Goal: Obtain resource: Download file/media

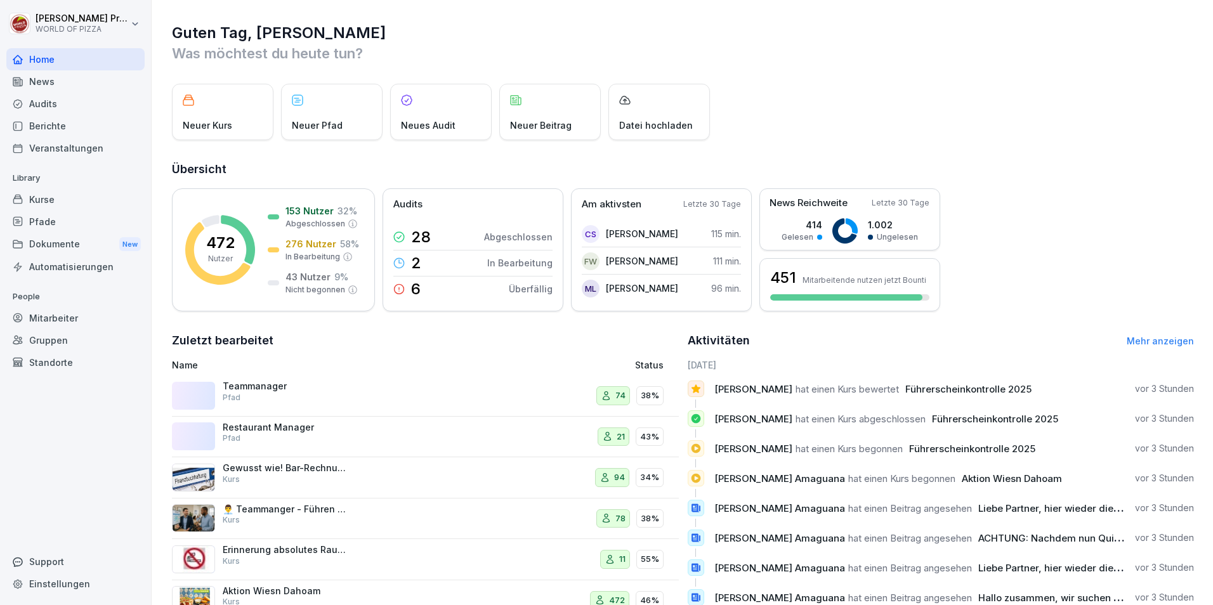
click at [51, 244] on div "Dokumente New" at bounding box center [75, 244] width 138 height 23
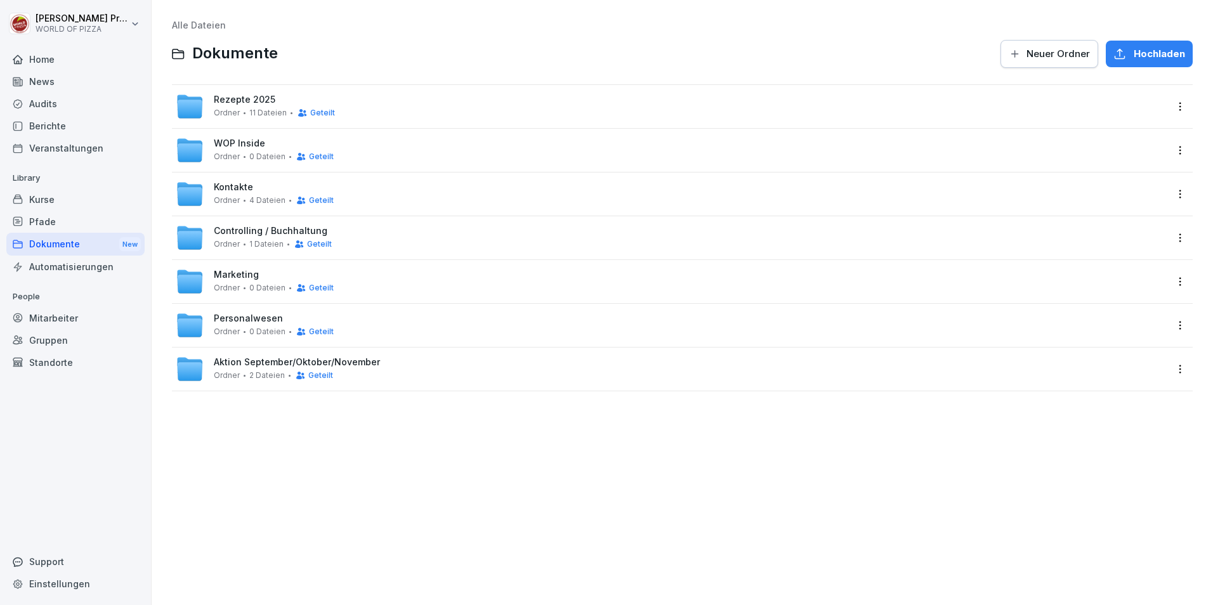
click at [233, 155] on span "Ordner" at bounding box center [227, 156] width 26 height 9
click at [251, 367] on span "Aktion September/Oktober/November" at bounding box center [297, 362] width 166 height 11
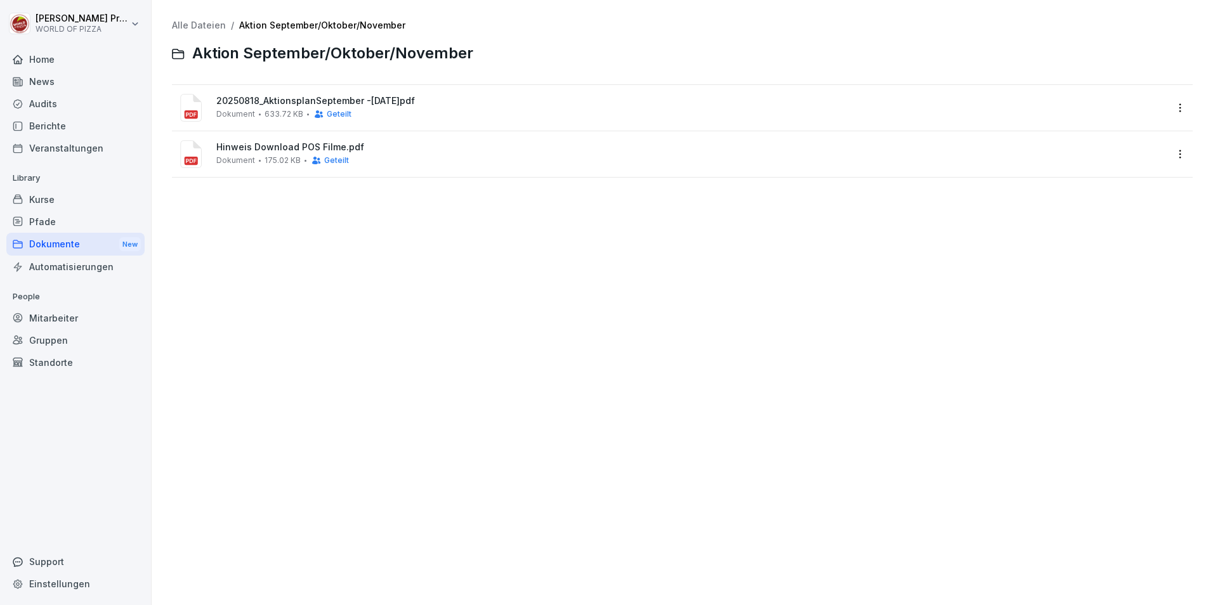
click at [268, 96] on span "20250818_AktionsplanSeptember -[DATE]pdf" at bounding box center [690, 101] width 949 height 11
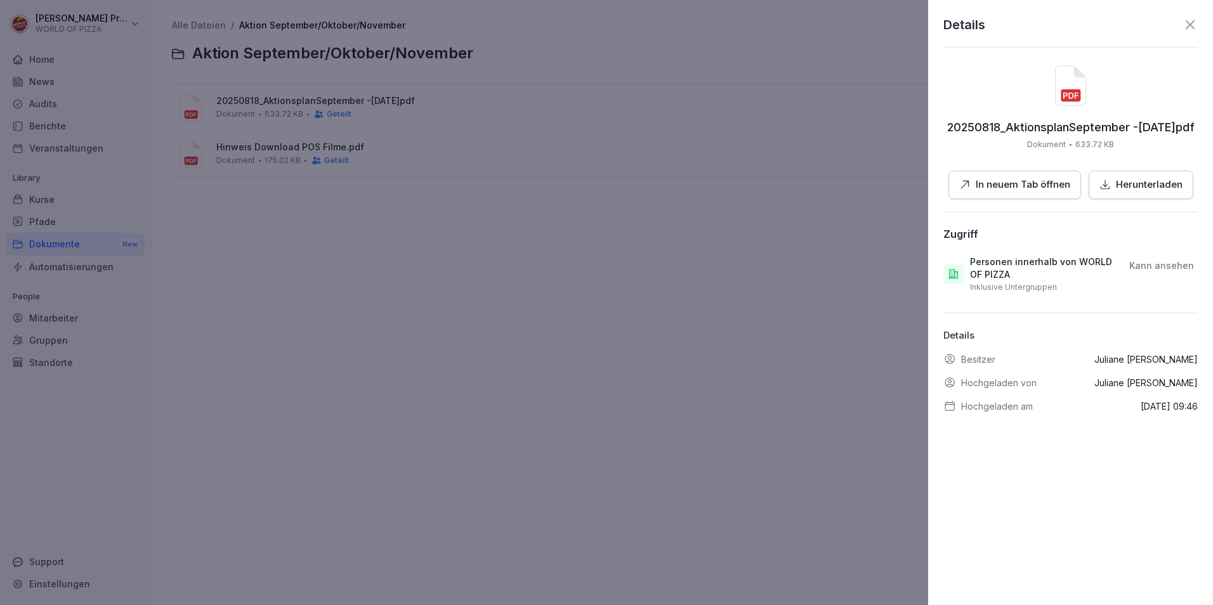
click at [1123, 190] on p "Herunterladen" at bounding box center [1149, 185] width 67 height 15
click at [1188, 24] on div "Details 20250818_AktionsplanSeptember -[DATE]pdf Dokument 633.72 KB In neuem Ta…" at bounding box center [1070, 302] width 285 height 605
click at [1185, 24] on icon at bounding box center [1189, 24] width 9 height 9
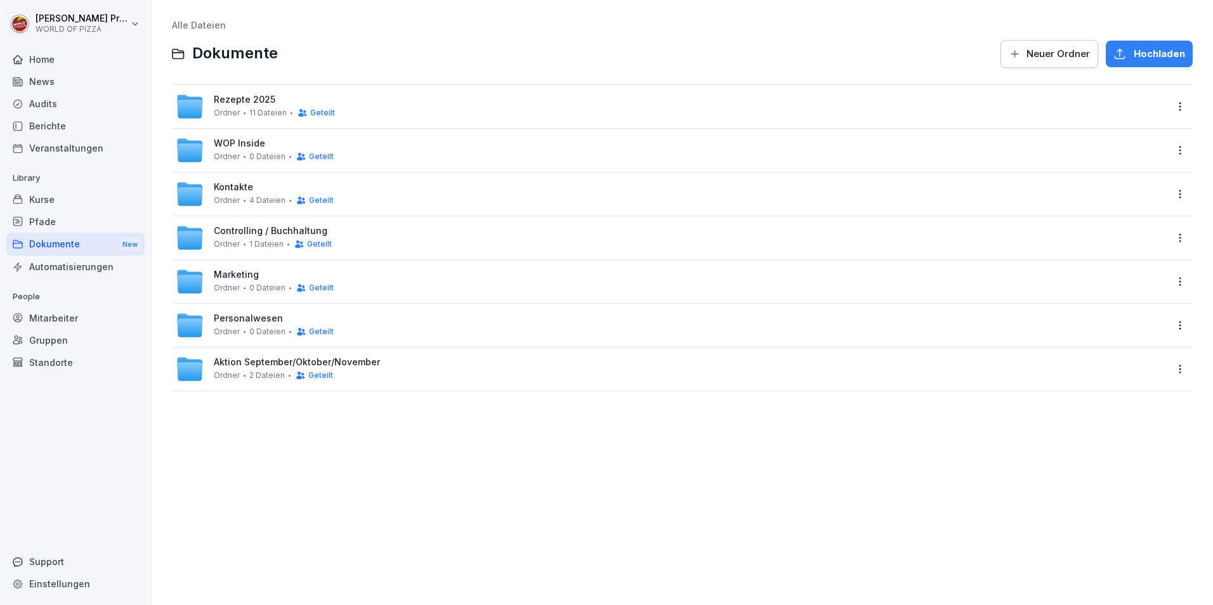
click at [226, 140] on span "WOP Inside" at bounding box center [239, 143] width 51 height 11
click at [230, 103] on span "Rezepte 2025" at bounding box center [245, 99] width 62 height 11
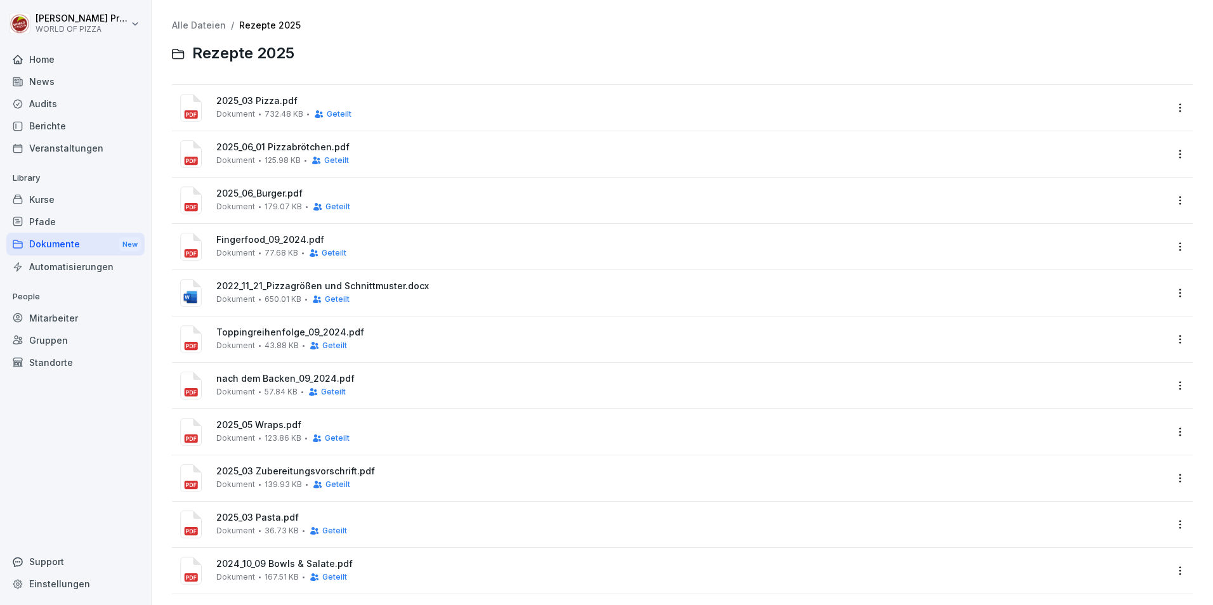
click at [262, 102] on span "2025_03 Pizza.pdf" at bounding box center [690, 101] width 949 height 11
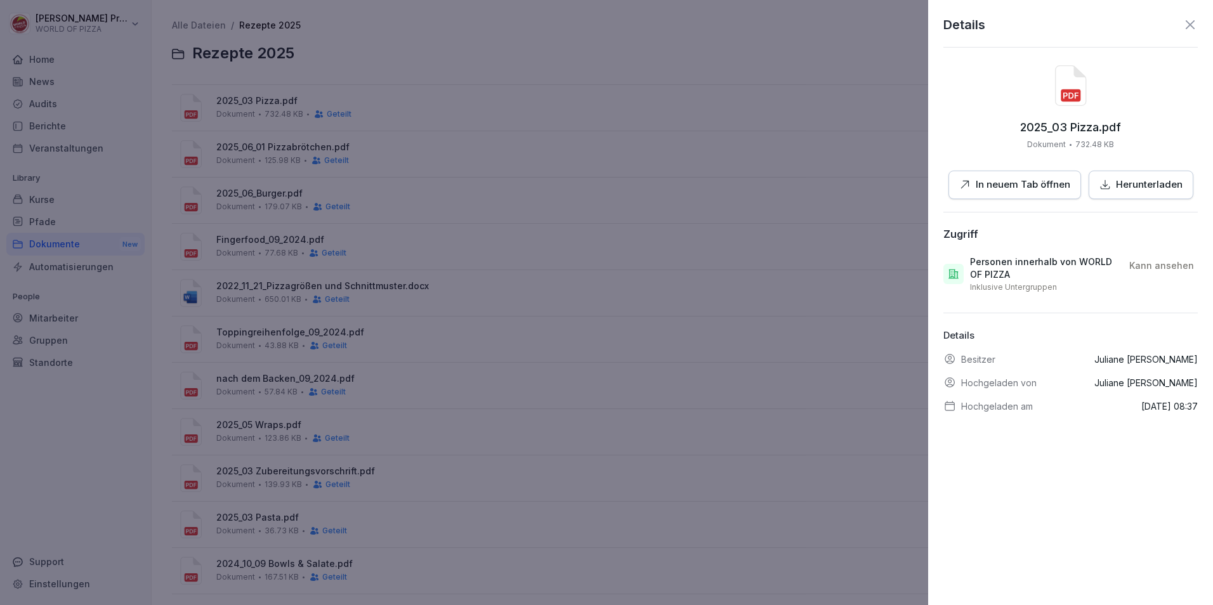
click at [1019, 190] on p "In neuem Tab öffnen" at bounding box center [1022, 185] width 94 height 15
click at [1182, 23] on icon at bounding box center [1189, 24] width 15 height 15
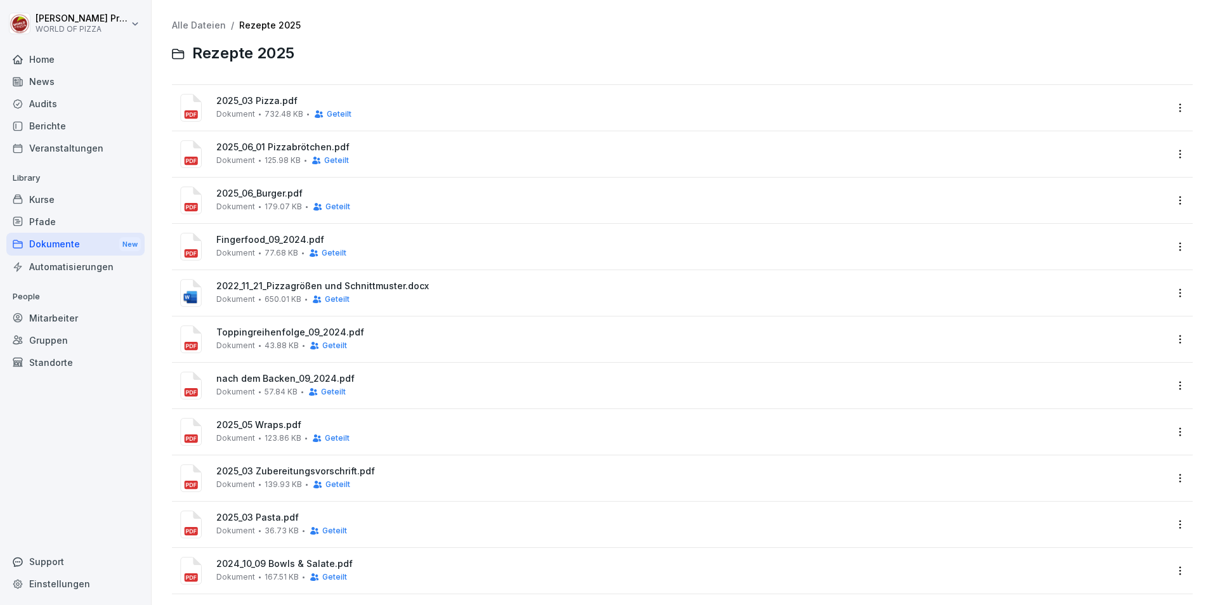
click at [256, 141] on div "2025_06_01 Pizzabrötchen.pdf Dokument 125.98 KB Geteilt" at bounding box center [671, 154] width 990 height 30
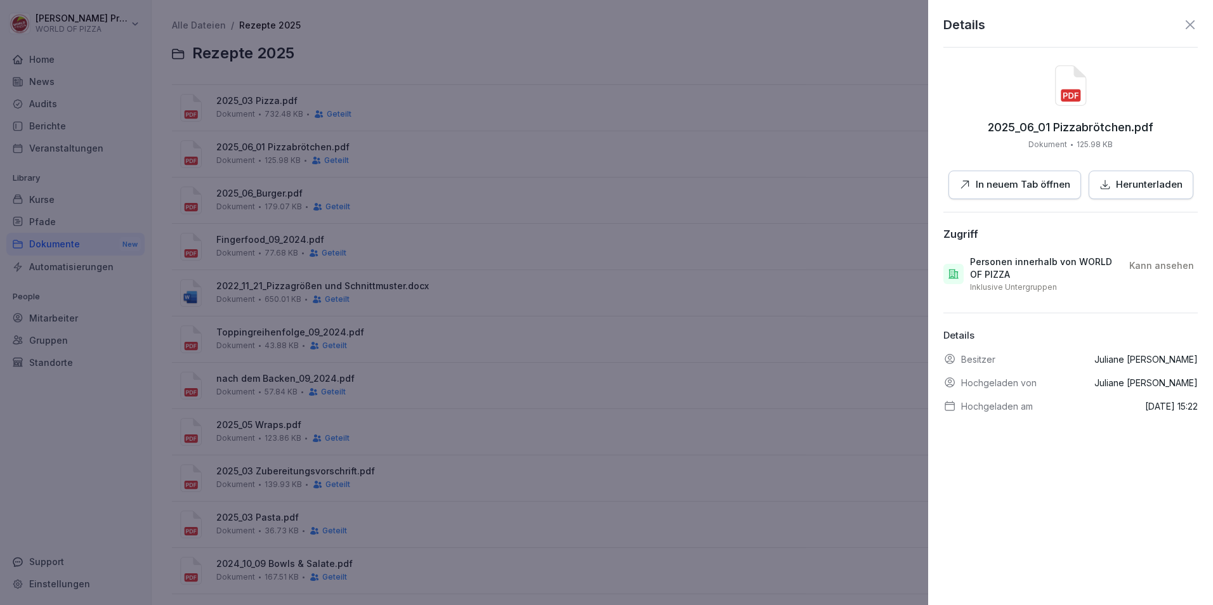
click at [970, 178] on div "In neuem Tab öffnen" at bounding box center [1014, 185] width 111 height 15
click at [271, 235] on div at bounding box center [606, 302] width 1213 height 605
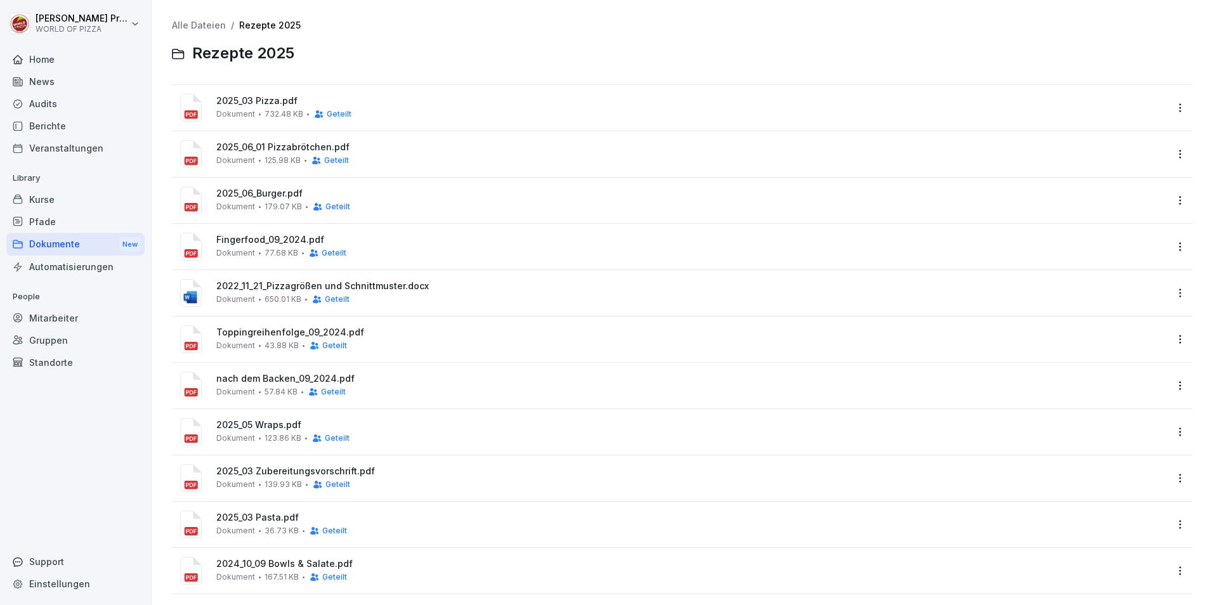
click at [259, 194] on span "2025_06_Burger.pdf" at bounding box center [690, 193] width 949 height 11
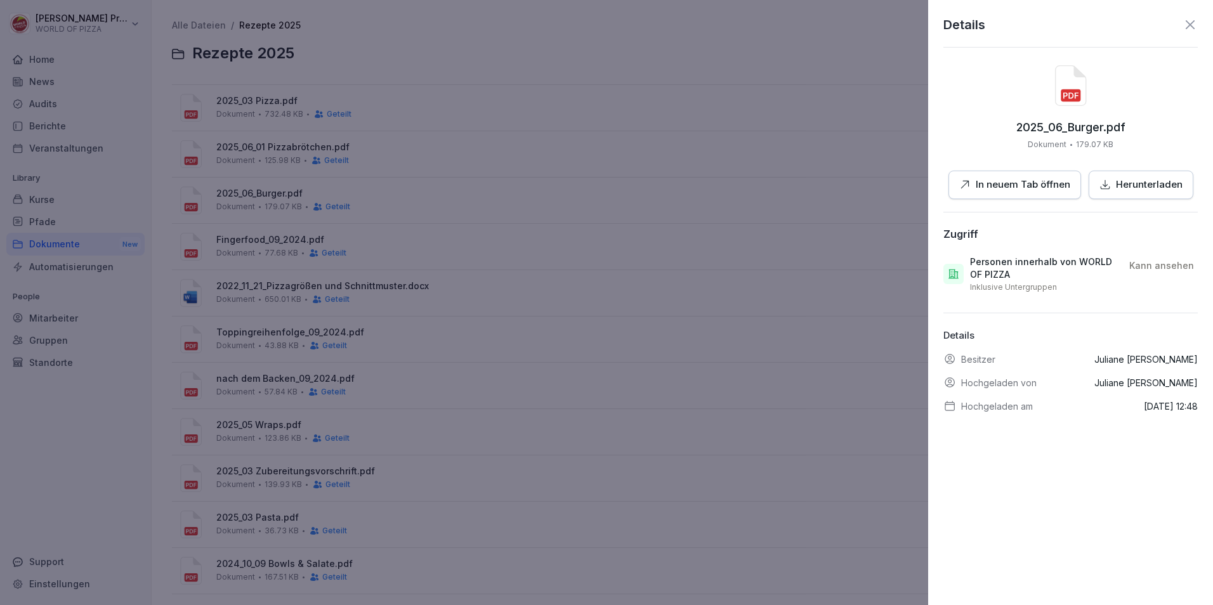
click at [1015, 182] on p "In neuem Tab öffnen" at bounding box center [1022, 185] width 94 height 15
click at [247, 265] on div at bounding box center [606, 302] width 1213 height 605
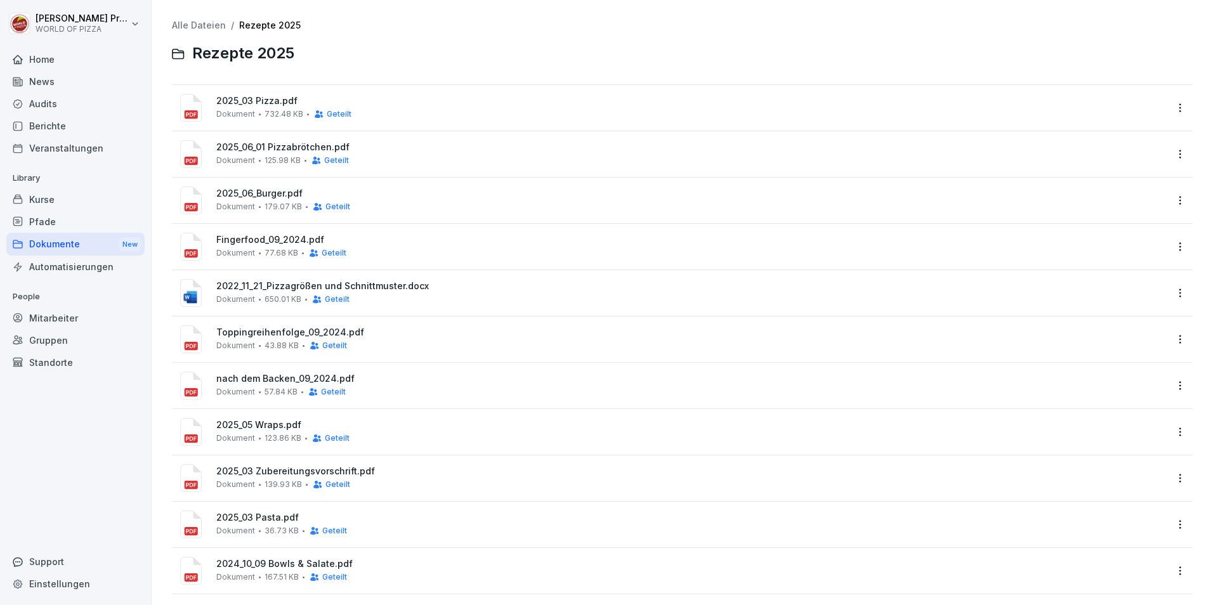
click at [257, 285] on span "2022_11_21_Pizzagrößen und Schnittmuster.docx" at bounding box center [690, 286] width 949 height 11
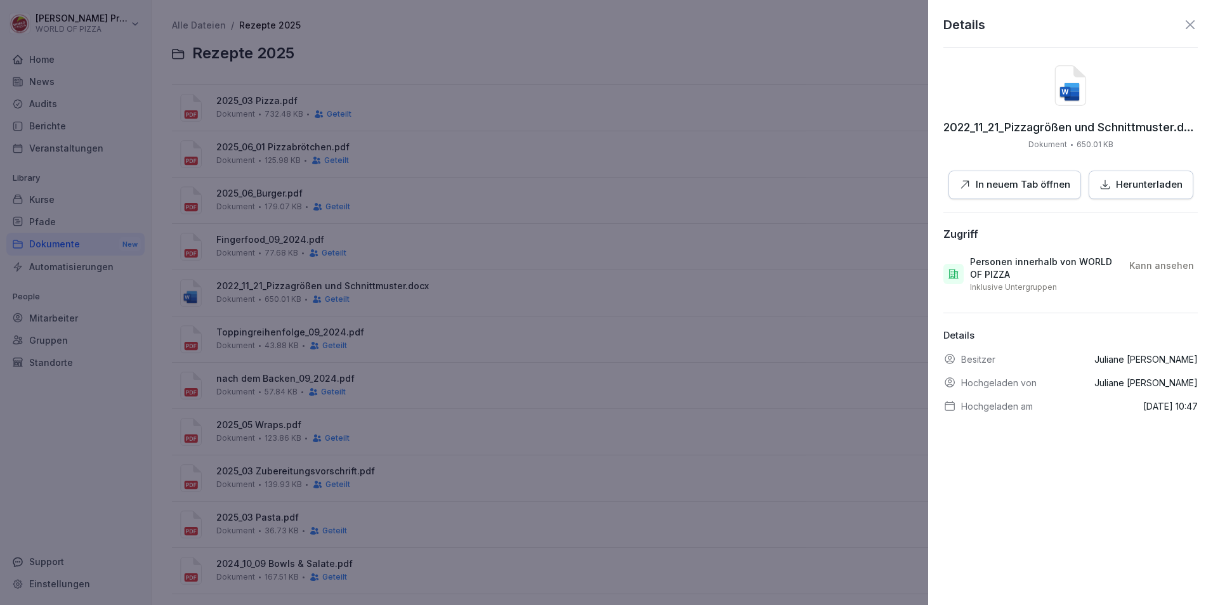
click at [987, 183] on p "In neuem Tab öffnen" at bounding box center [1022, 185] width 94 height 15
click at [554, 85] on div at bounding box center [606, 302] width 1213 height 605
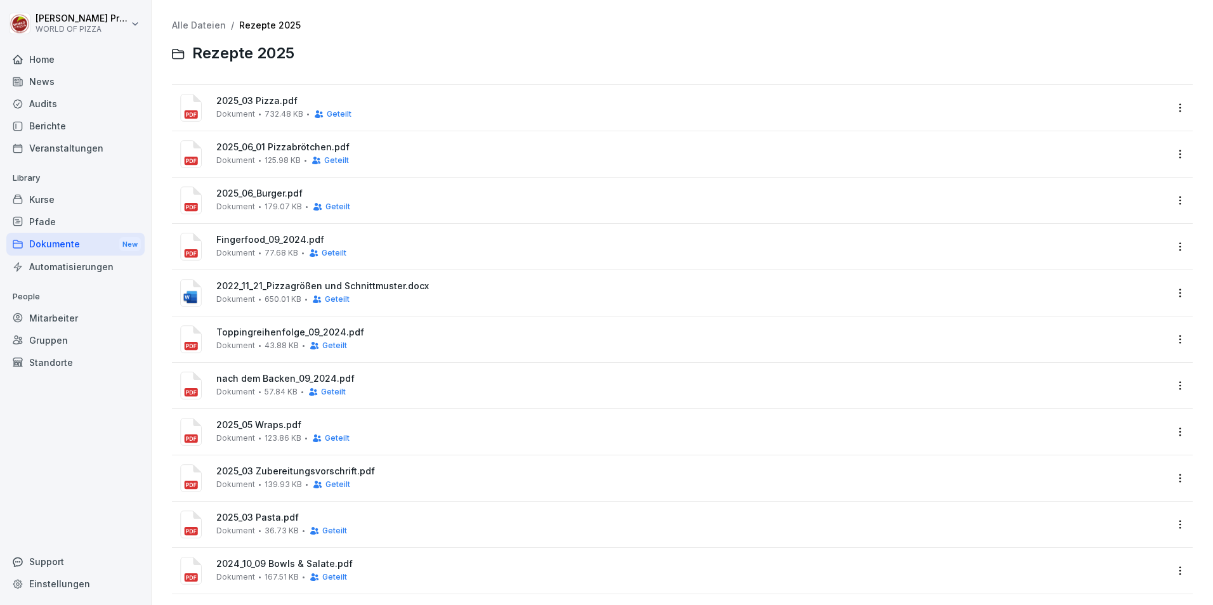
click at [253, 107] on span "2025_03 Pizza.pdf" at bounding box center [690, 101] width 949 height 11
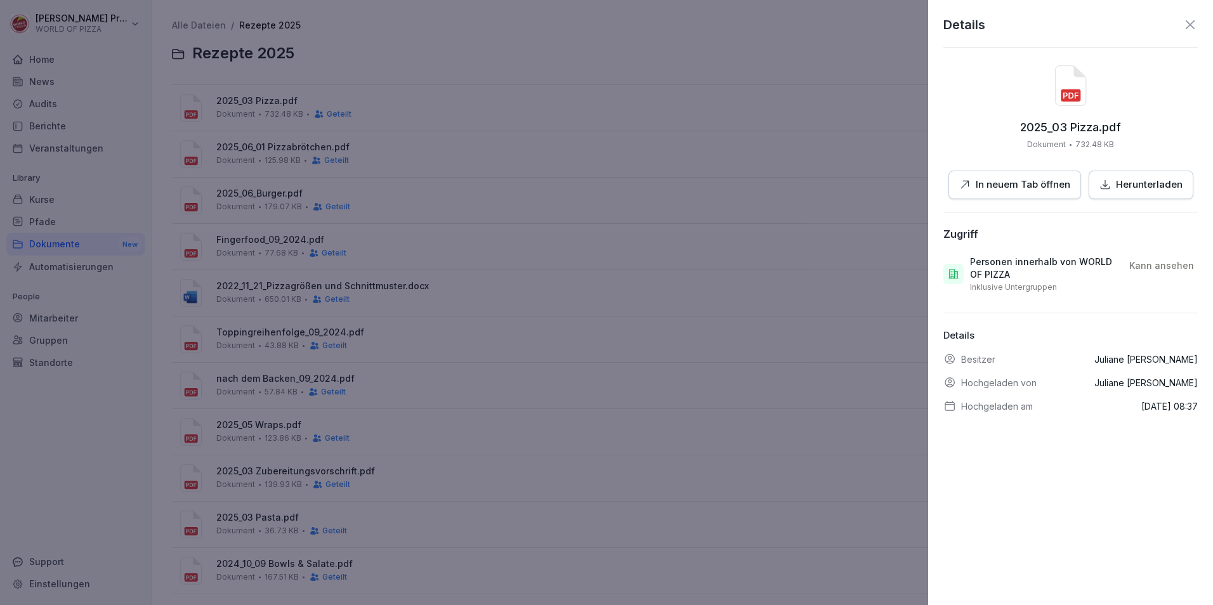
click at [984, 185] on p "In neuem Tab öffnen" at bounding box center [1022, 185] width 94 height 15
click at [314, 149] on div at bounding box center [606, 302] width 1213 height 605
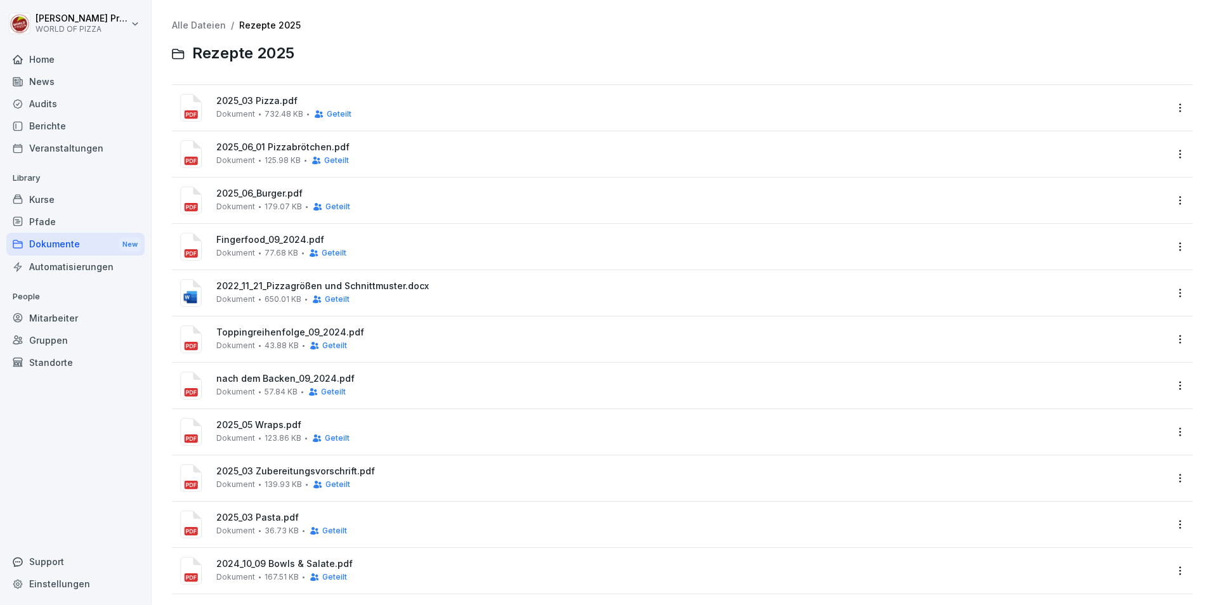
click at [291, 149] on span "2025_06_01 Pizzabrötchen.pdf" at bounding box center [690, 147] width 949 height 11
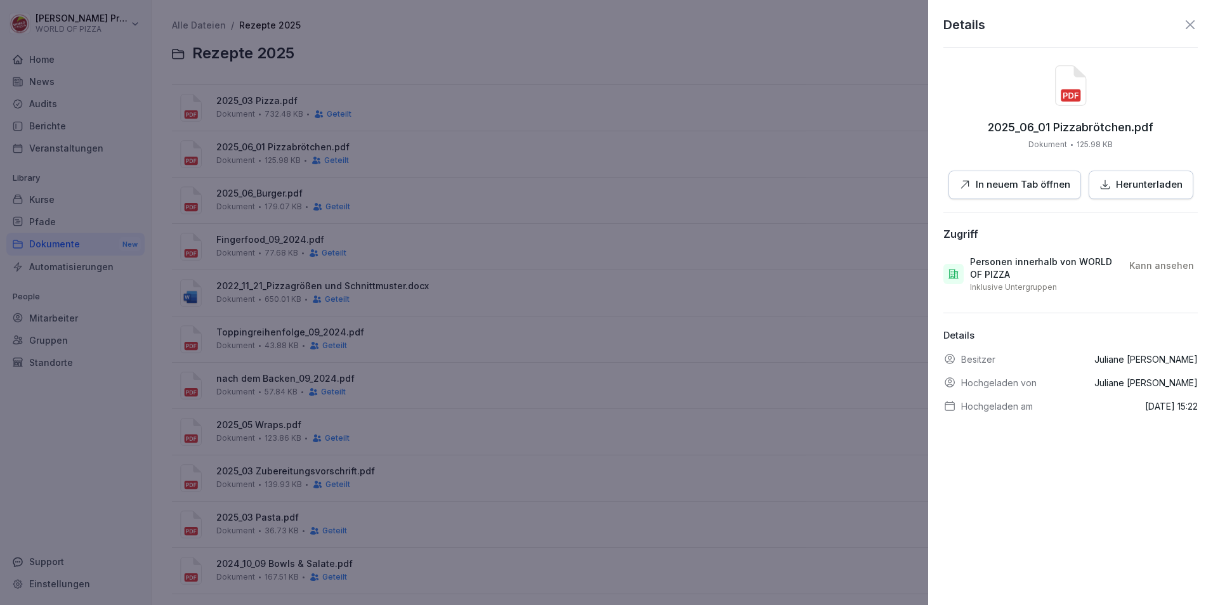
click at [1007, 189] on p "In neuem Tab öffnen" at bounding box center [1022, 185] width 94 height 15
click at [670, 155] on div at bounding box center [606, 302] width 1213 height 605
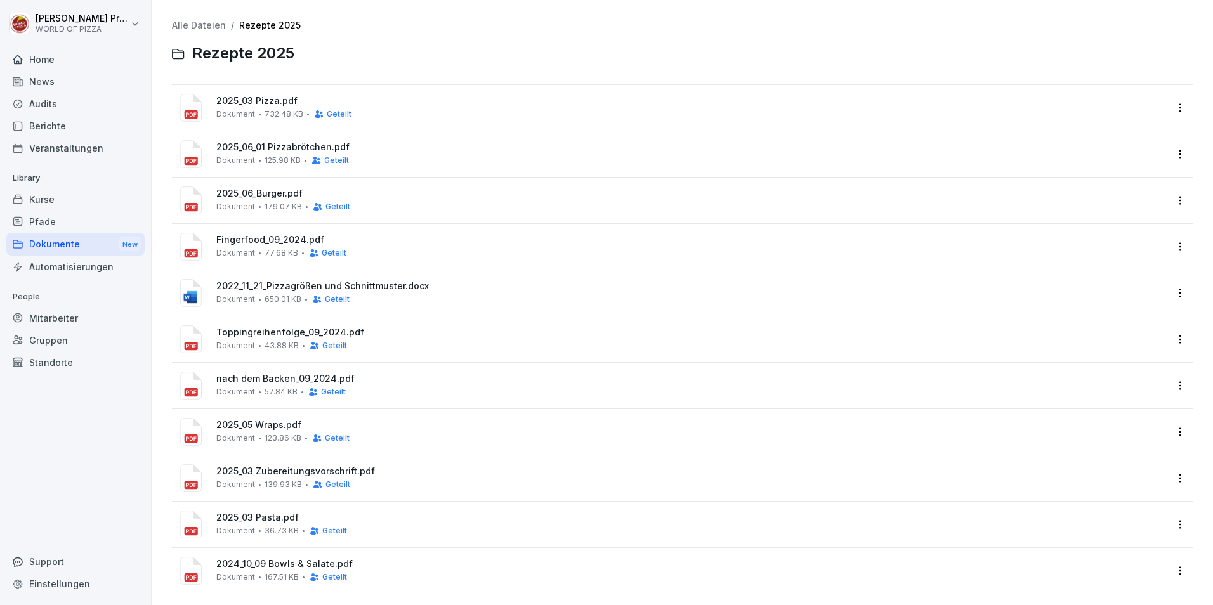
click at [271, 190] on span "2025_06_Burger.pdf" at bounding box center [690, 193] width 949 height 11
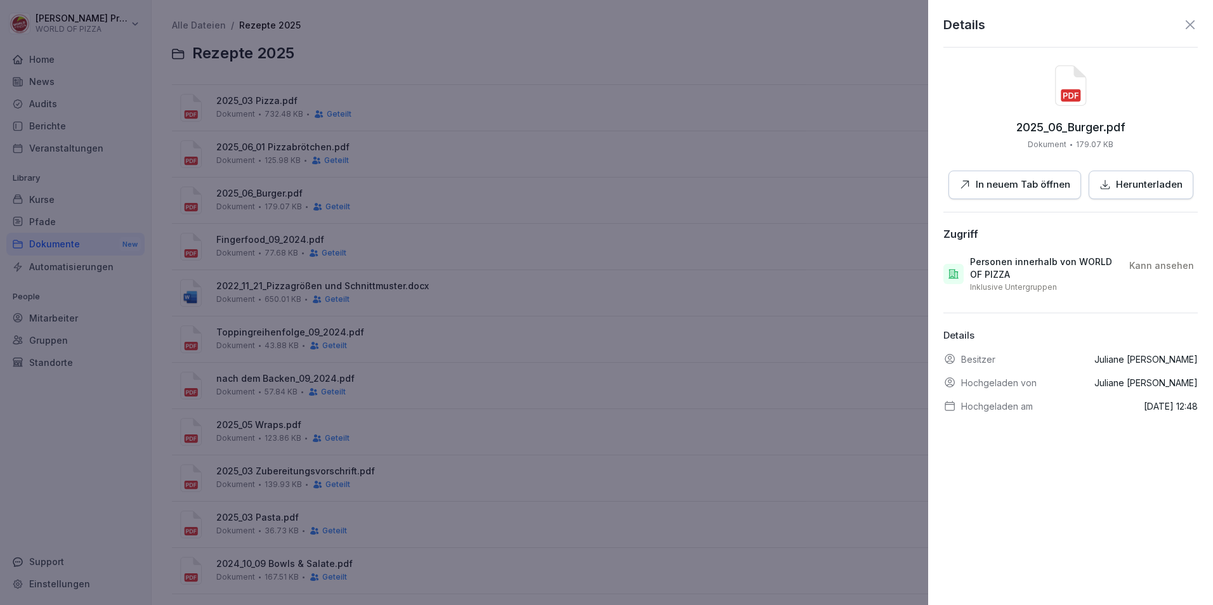
click at [999, 178] on p "In neuem Tab öffnen" at bounding box center [1022, 185] width 94 height 15
click at [336, 263] on div at bounding box center [606, 302] width 1213 height 605
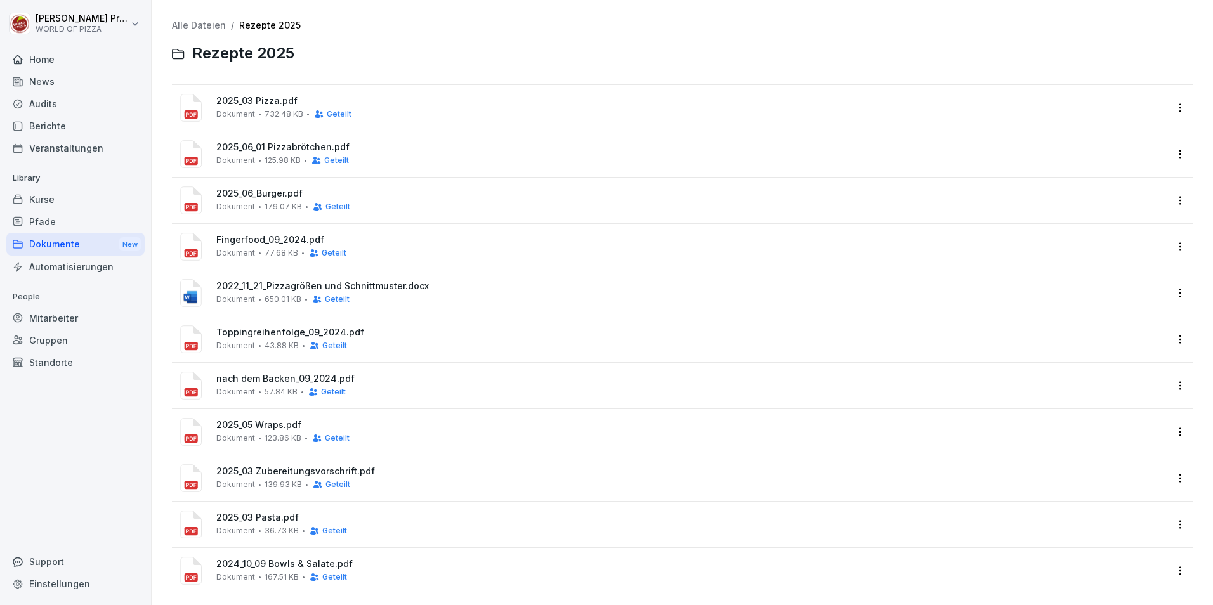
click at [280, 242] on span "Fingerfood_09_2024.pdf" at bounding box center [690, 240] width 949 height 11
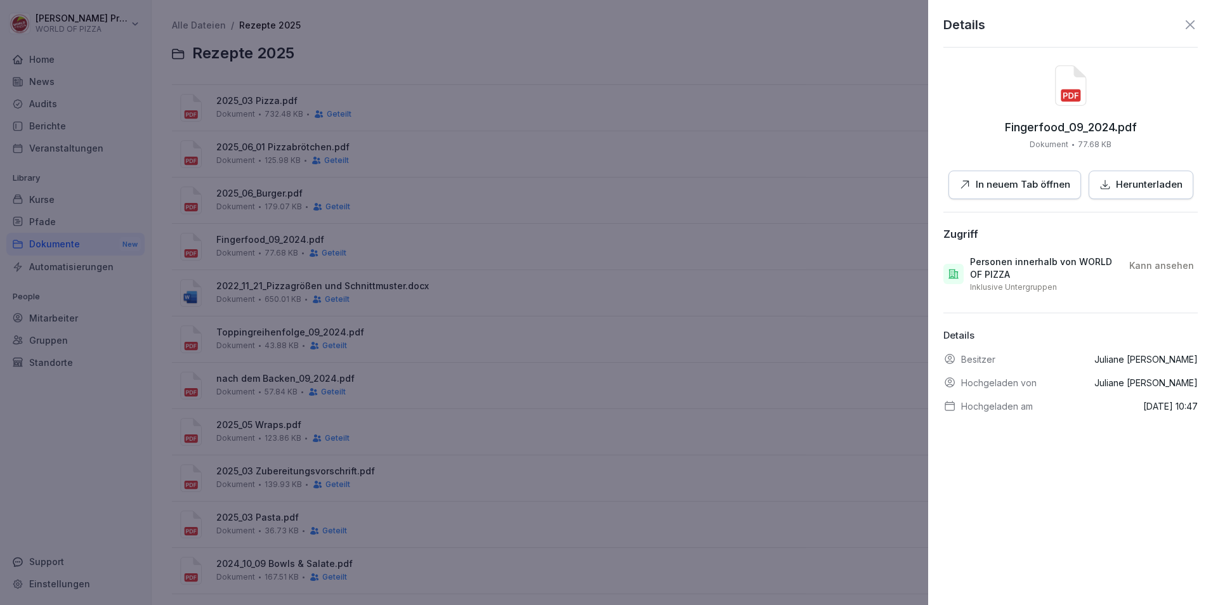
click at [976, 180] on p "In neuem Tab öffnen" at bounding box center [1022, 185] width 94 height 15
click at [212, 303] on div at bounding box center [606, 302] width 1213 height 605
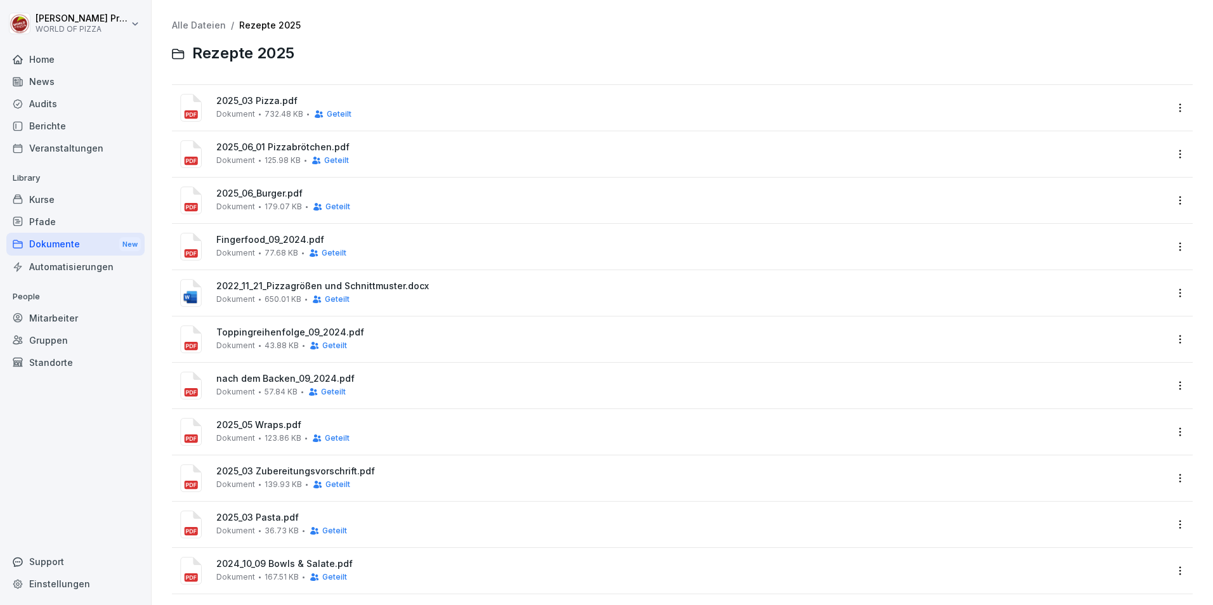
click at [259, 286] on span "2022_11_21_Pizzagrößen und Schnittmuster.docx" at bounding box center [690, 286] width 949 height 11
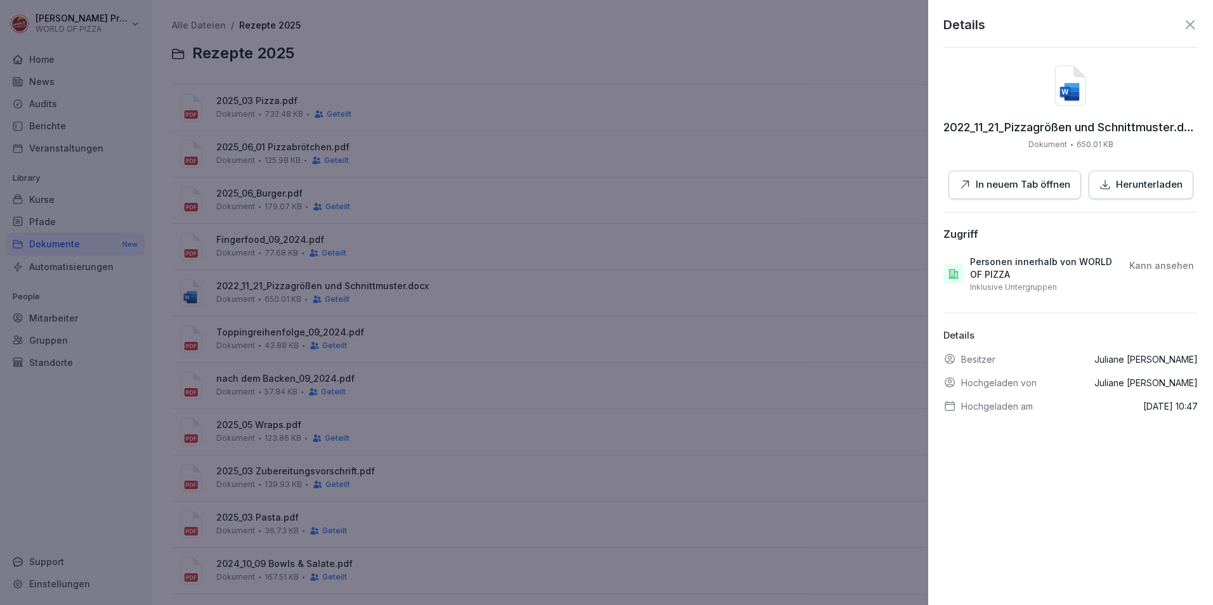
click at [1002, 179] on p "In neuem Tab öffnen" at bounding box center [1022, 185] width 94 height 15
click at [336, 209] on div at bounding box center [606, 302] width 1213 height 605
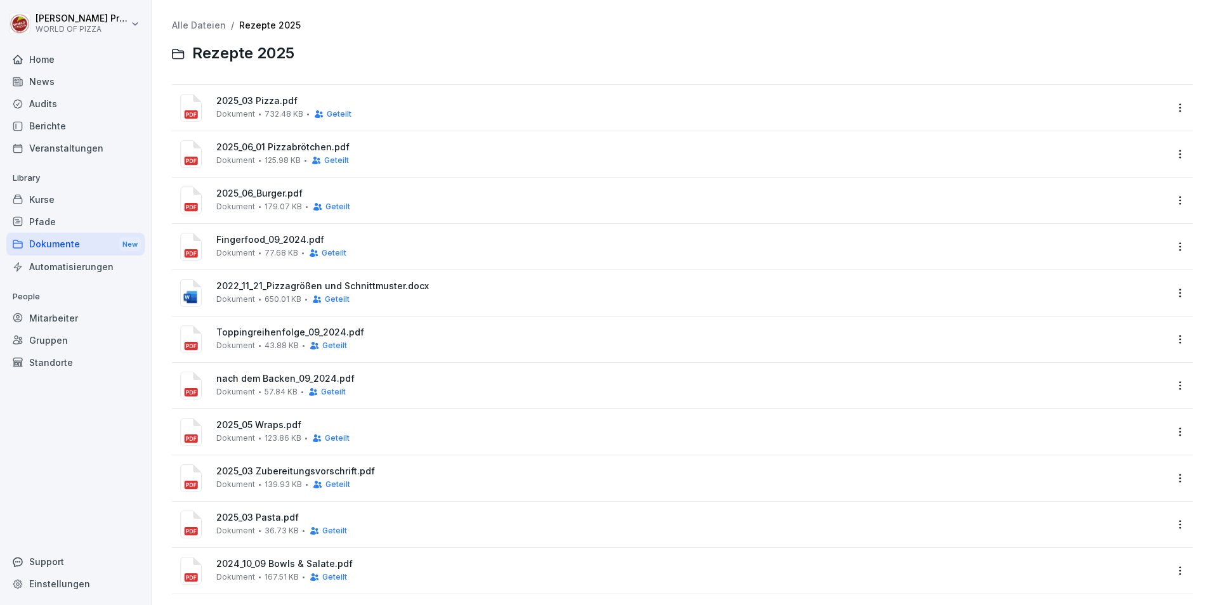
click at [286, 333] on span "Toppingreihenfolge_09_2024.pdf" at bounding box center [690, 332] width 949 height 11
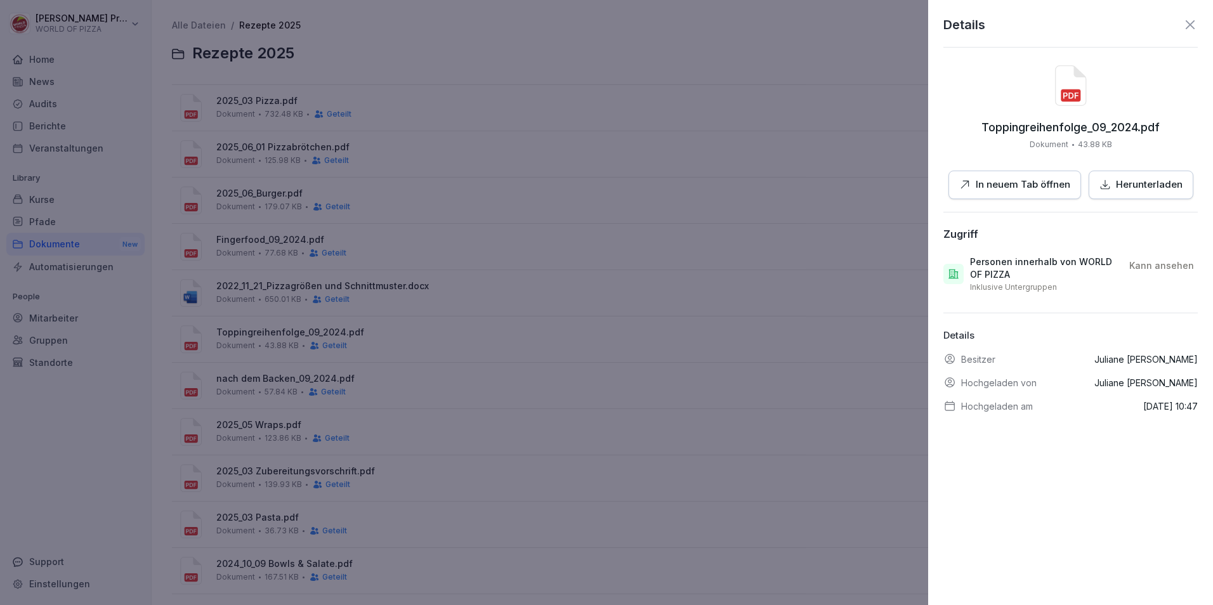
click at [1013, 184] on p "In neuem Tab öffnen" at bounding box center [1022, 185] width 94 height 15
click at [266, 327] on div at bounding box center [606, 302] width 1213 height 605
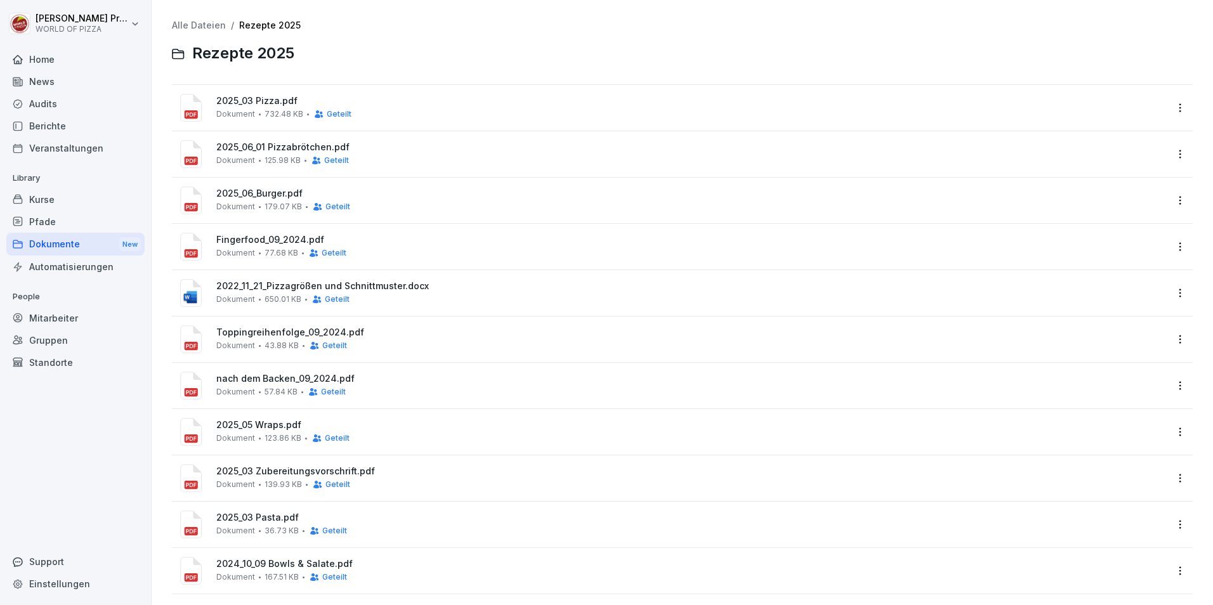
click at [263, 379] on span "nach dem Backen_09_2024.pdf" at bounding box center [690, 379] width 949 height 11
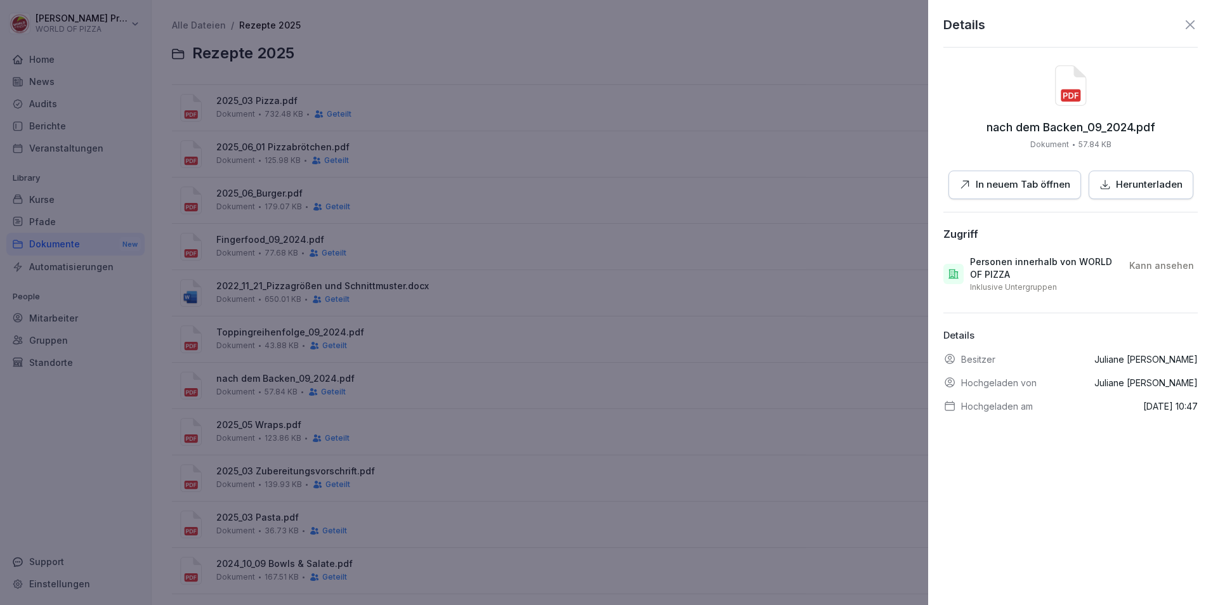
click at [1014, 186] on p "In neuem Tab öffnen" at bounding box center [1022, 185] width 94 height 15
click at [379, 321] on div at bounding box center [606, 302] width 1213 height 605
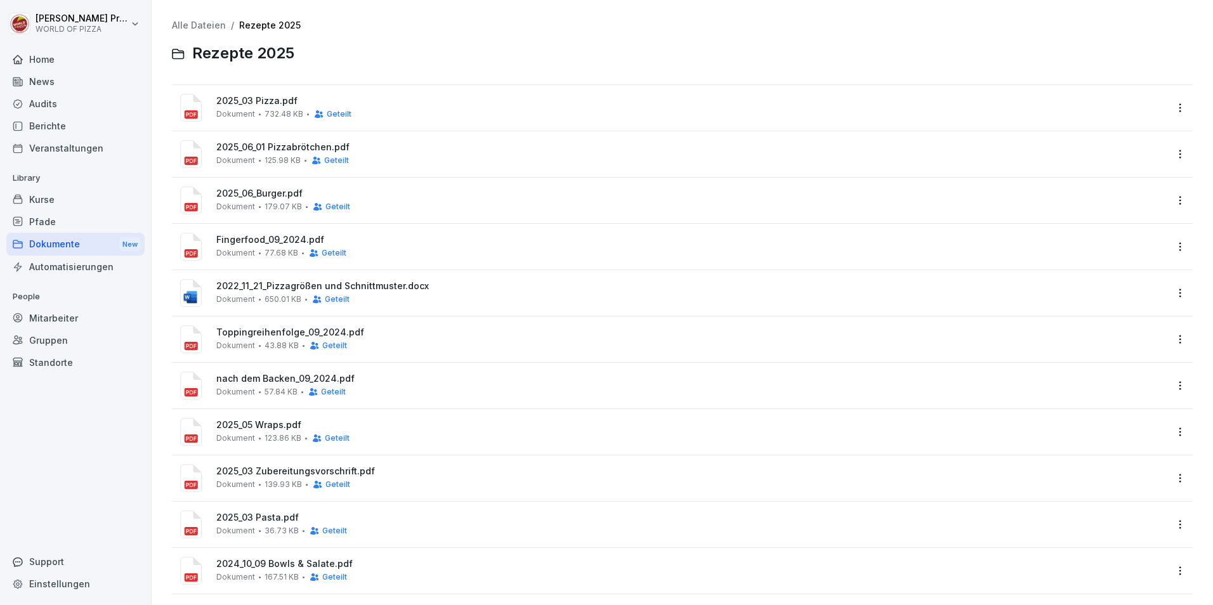
click at [230, 422] on span "2025_05 Wraps.pdf" at bounding box center [690, 425] width 949 height 11
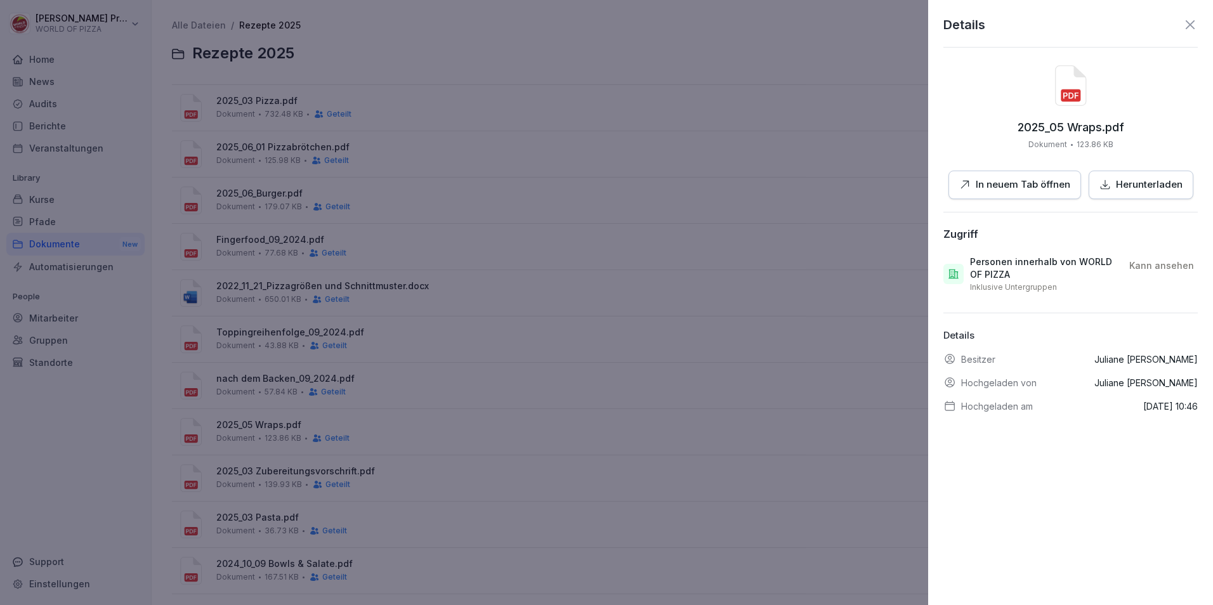
click at [1016, 191] on p "In neuem Tab öffnen" at bounding box center [1022, 185] width 94 height 15
click at [279, 396] on div at bounding box center [606, 302] width 1213 height 605
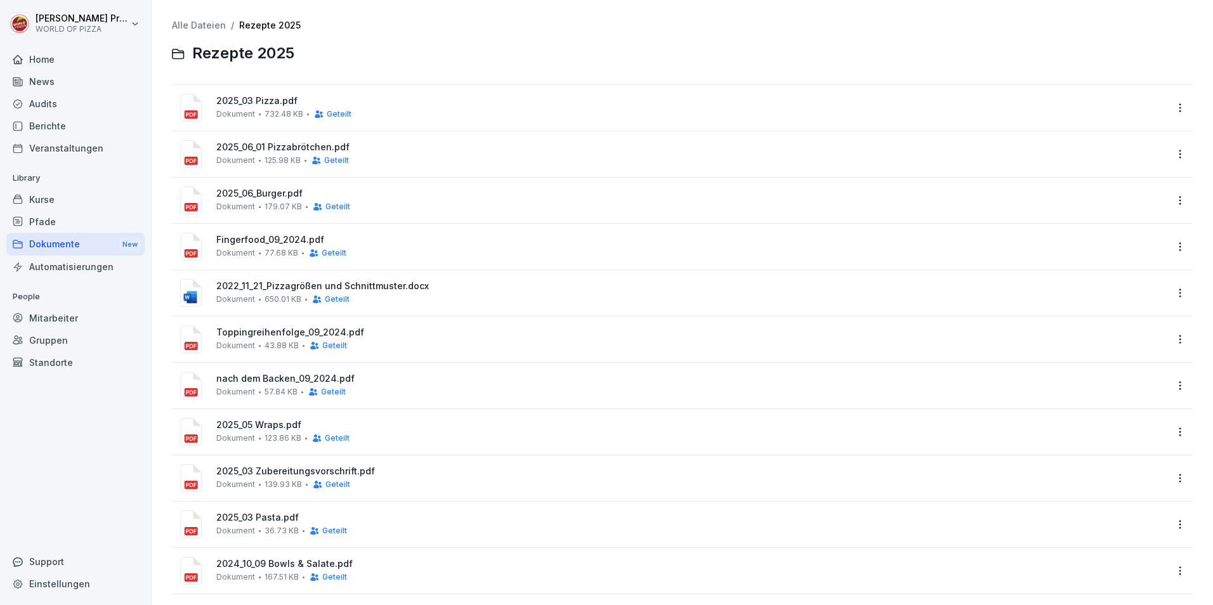
click at [270, 469] on span "2025_03 Zubereitungsvorschrift.pdf" at bounding box center [690, 471] width 949 height 11
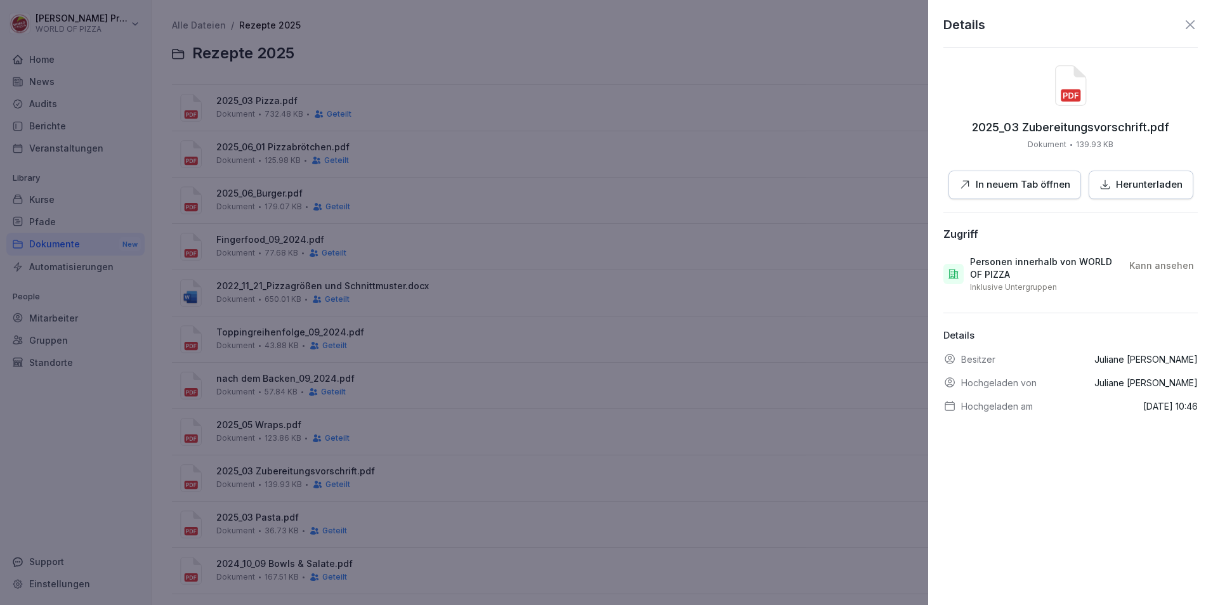
click at [1002, 179] on p "In neuem Tab öffnen" at bounding box center [1022, 185] width 94 height 15
click at [320, 394] on div at bounding box center [606, 302] width 1213 height 605
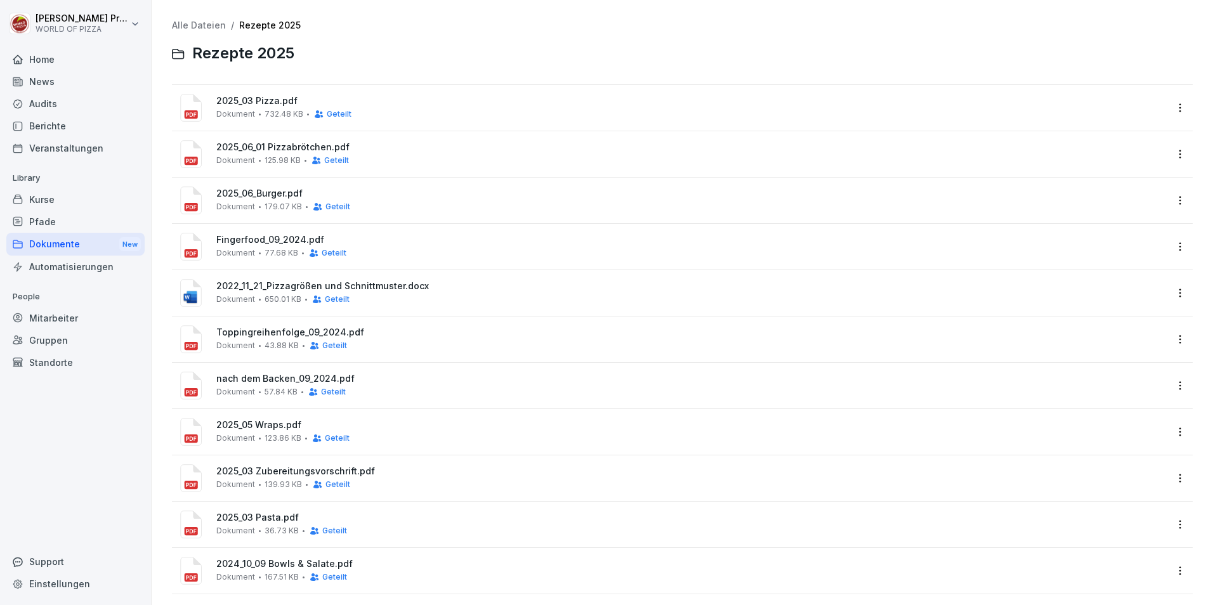
click at [260, 512] on div "2025_03 Pasta.pdf Dokument 36.73 KB Geteilt" at bounding box center [671, 524] width 990 height 30
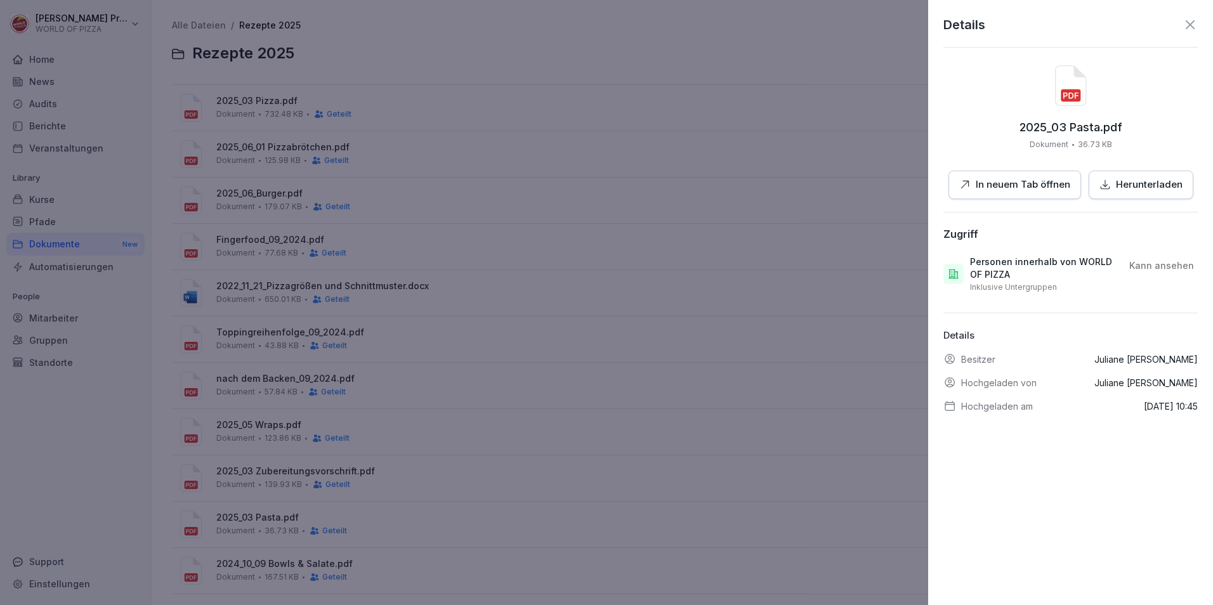
click at [1017, 189] on p "In neuem Tab öffnen" at bounding box center [1022, 185] width 94 height 15
click at [276, 517] on div at bounding box center [606, 302] width 1213 height 605
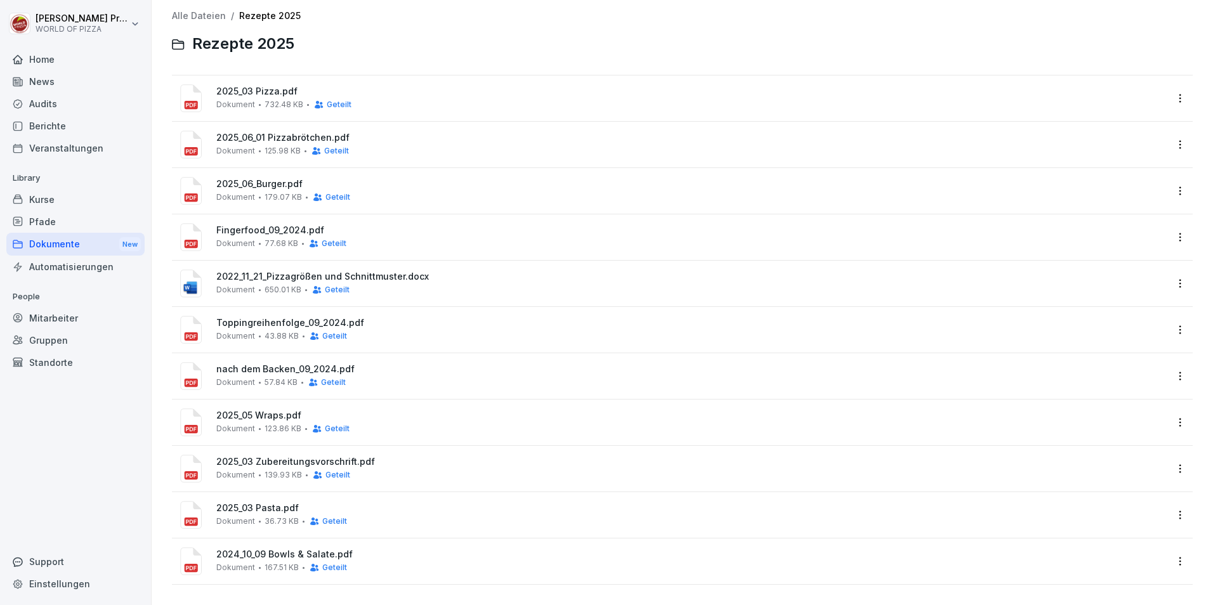
scroll to position [19, 0]
click at [264, 549] on span "2024_10_09 Bowls & Salate.pdf" at bounding box center [690, 554] width 949 height 11
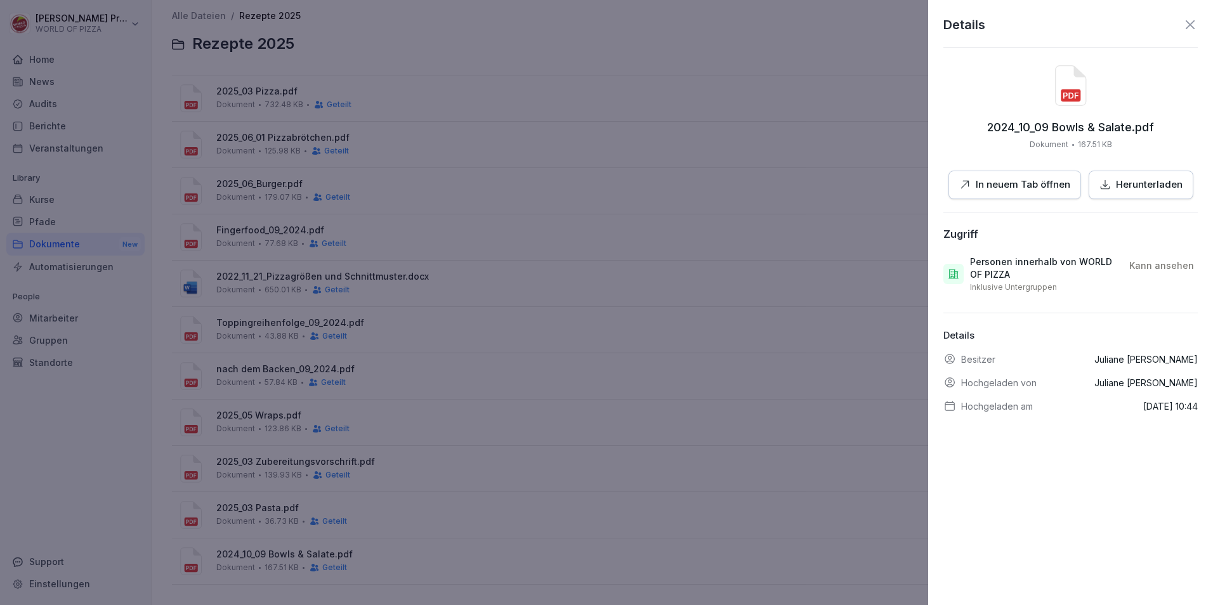
click at [992, 190] on p "In neuem Tab öffnen" at bounding box center [1022, 185] width 94 height 15
